Goal: Transaction & Acquisition: Obtain resource

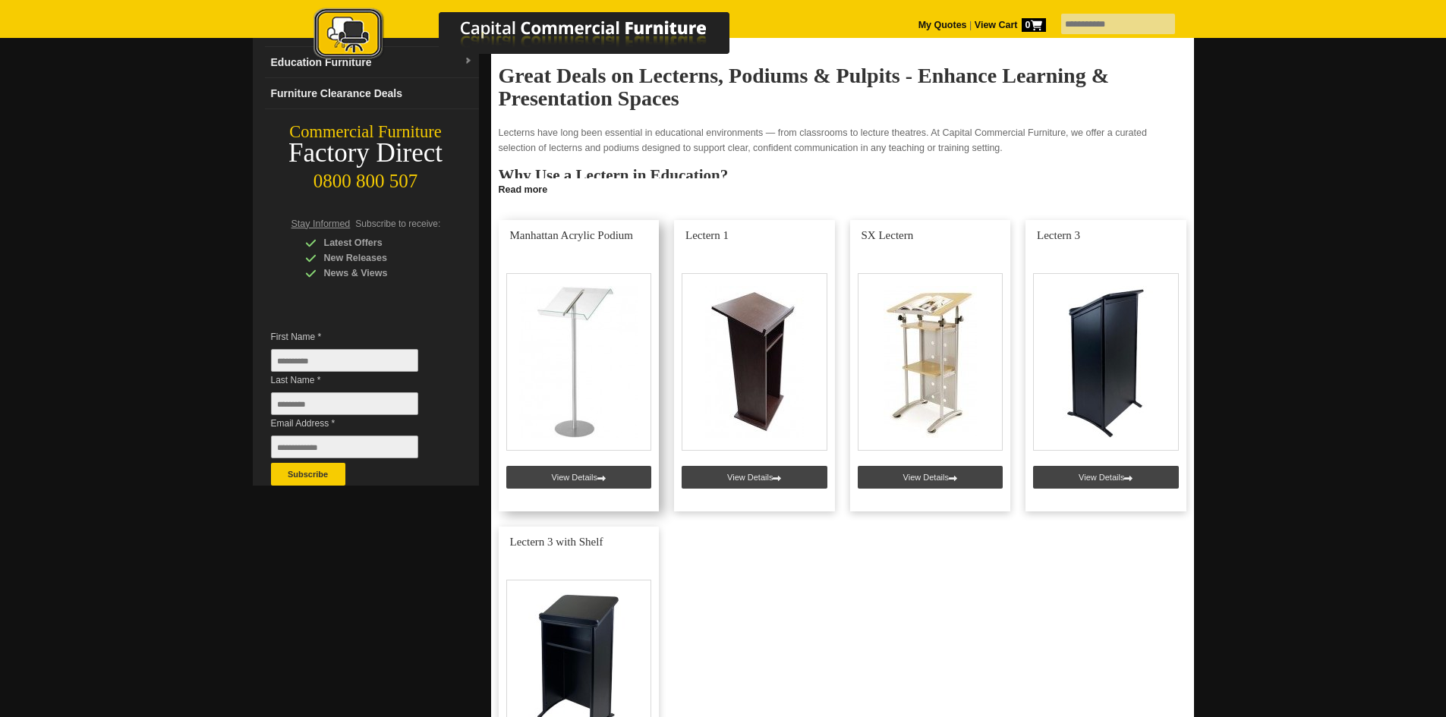
scroll to position [152, 0]
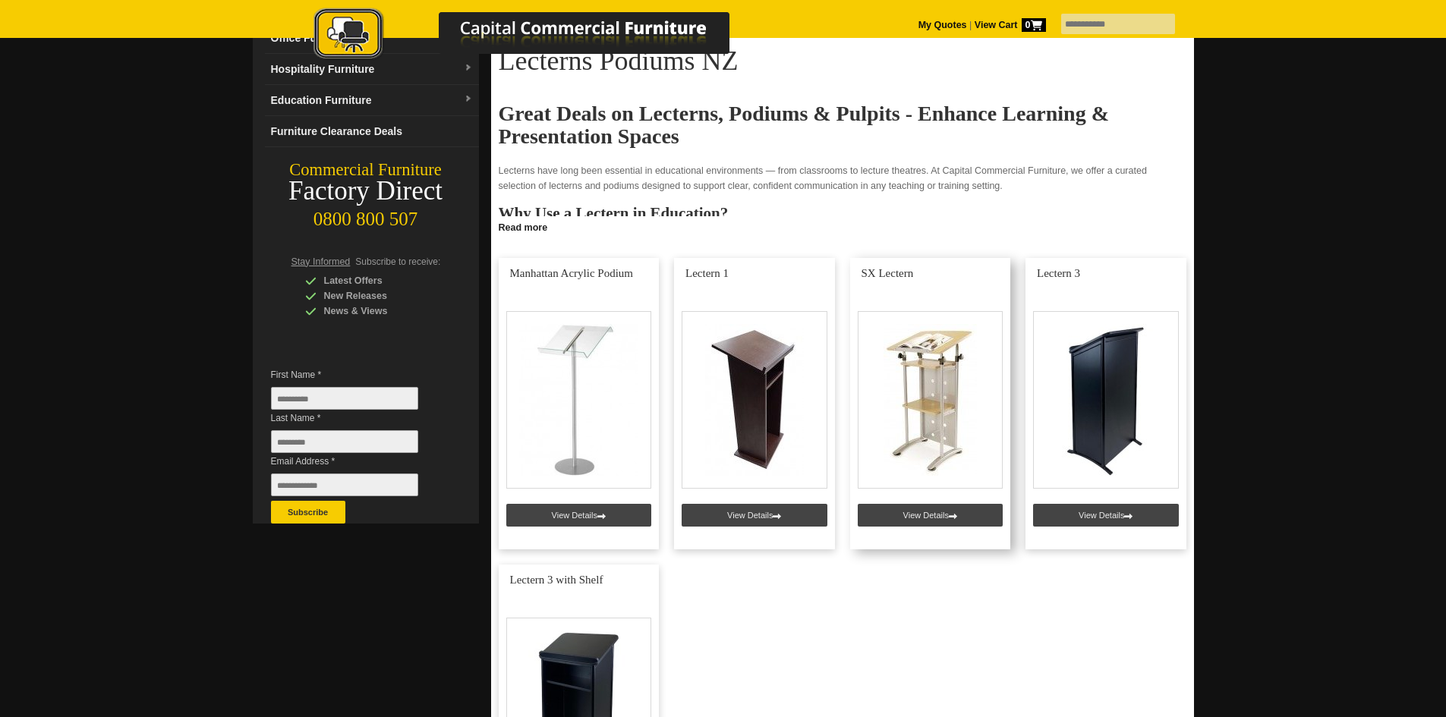
click at [938, 517] on link at bounding box center [930, 403] width 161 height 291
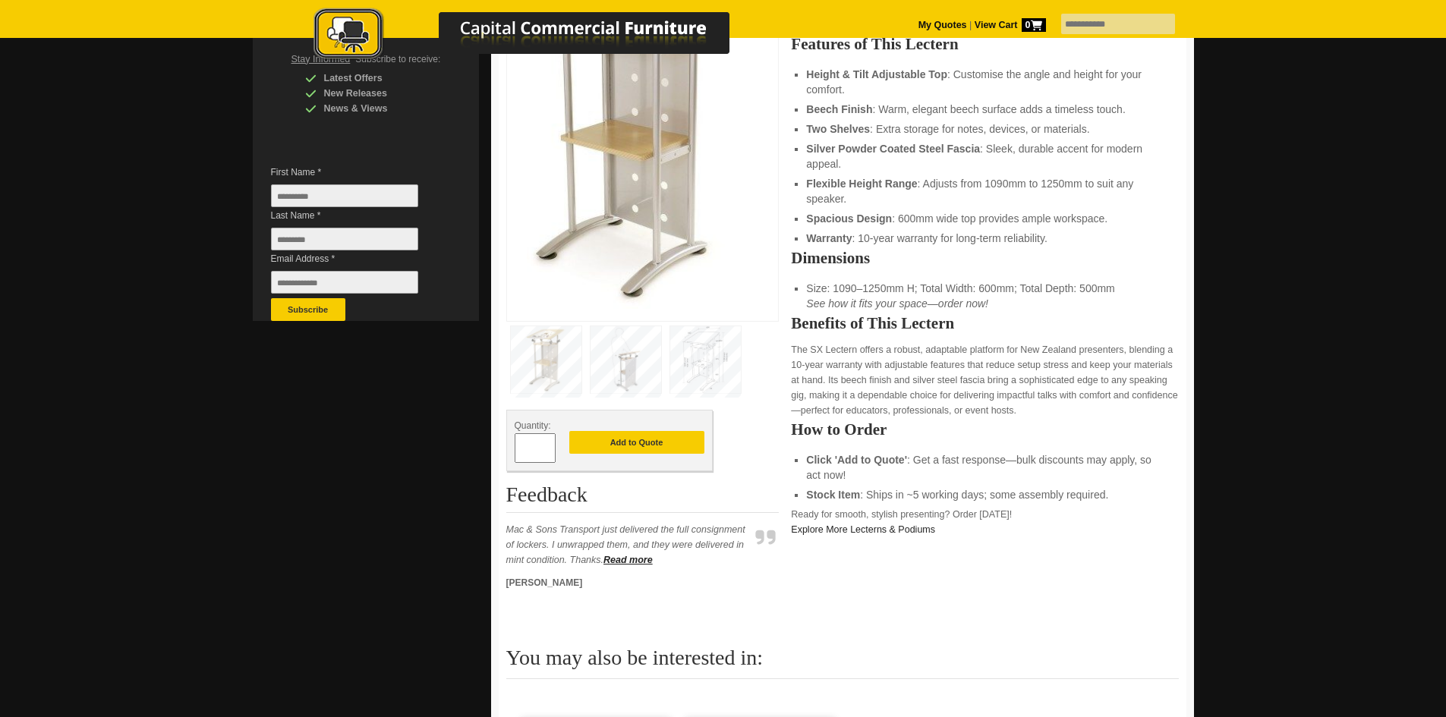
scroll to position [379, 0]
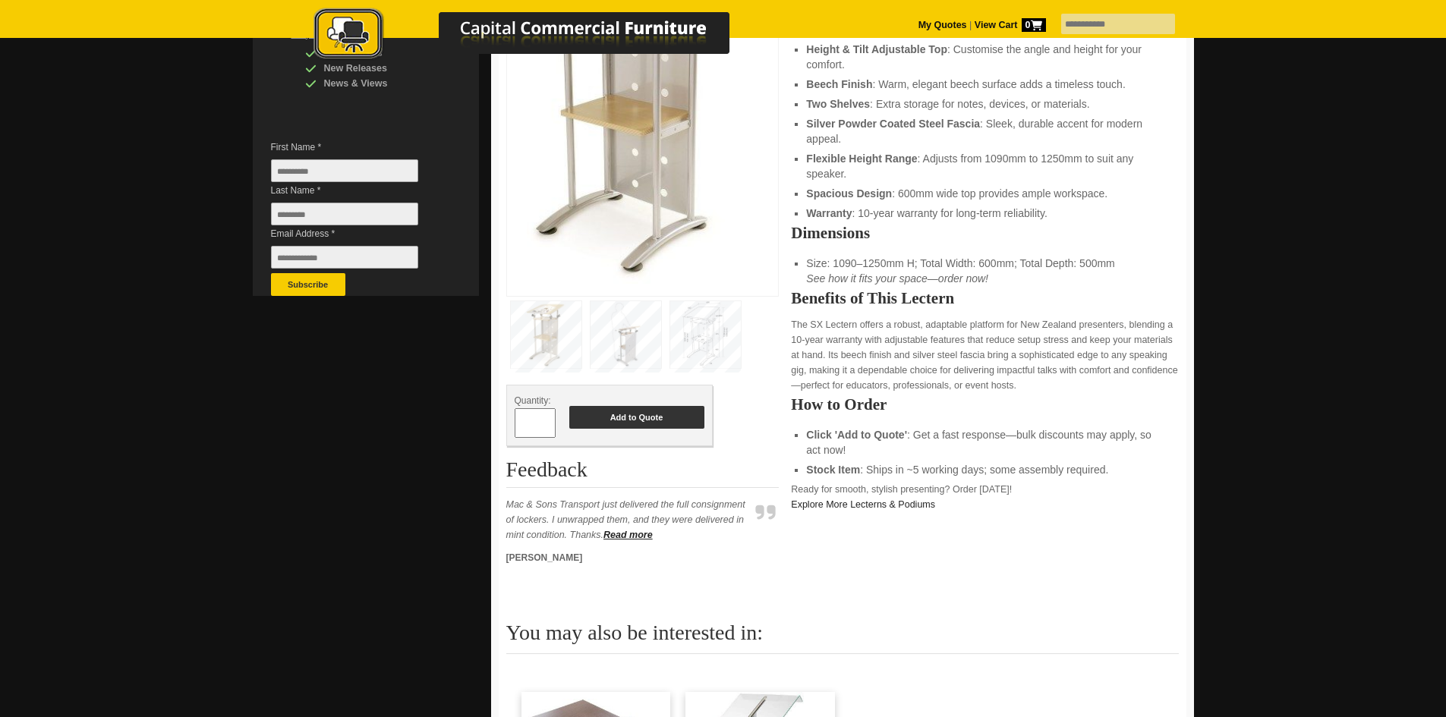
click at [669, 423] on button "Add to Quote" at bounding box center [636, 417] width 135 height 23
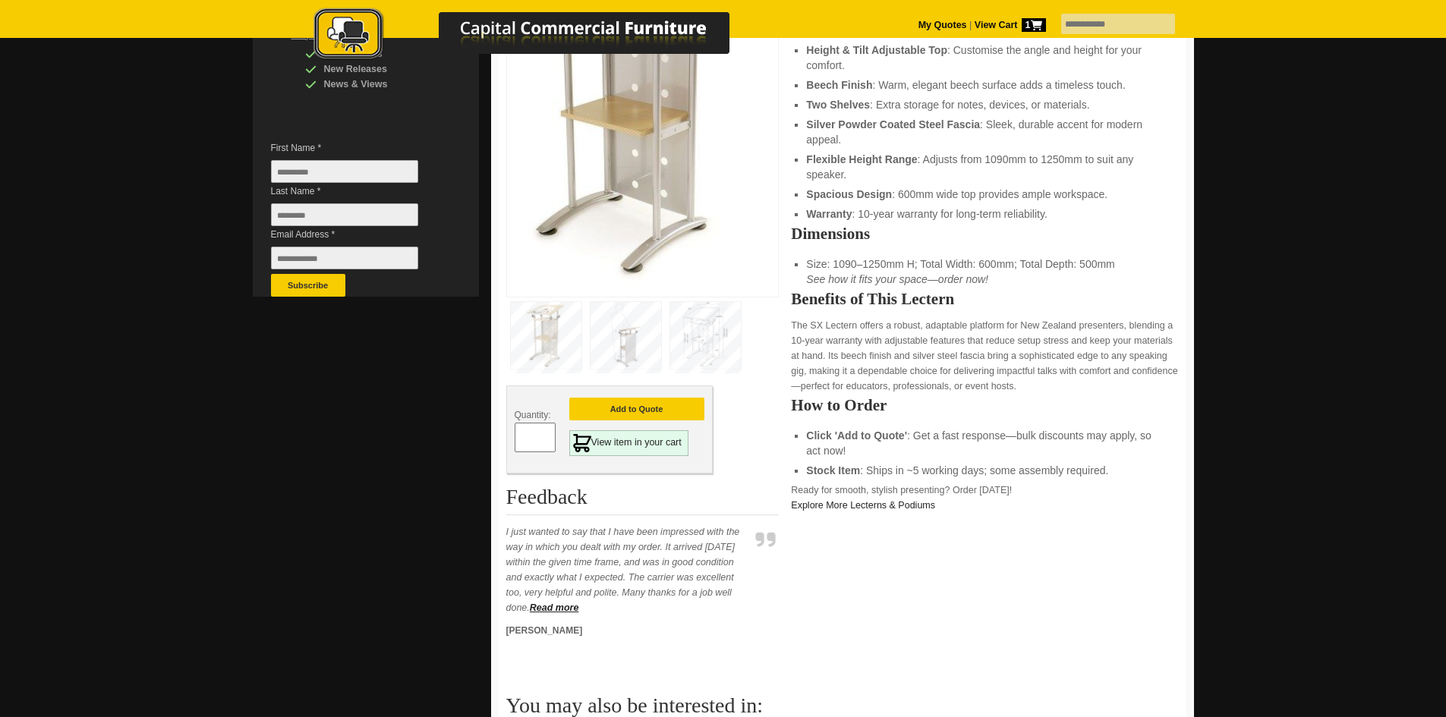
scroll to position [379, 0]
click at [645, 442] on link "View item in your cart" at bounding box center [628, 442] width 119 height 26
